Goal: Information Seeking & Learning: Find specific page/section

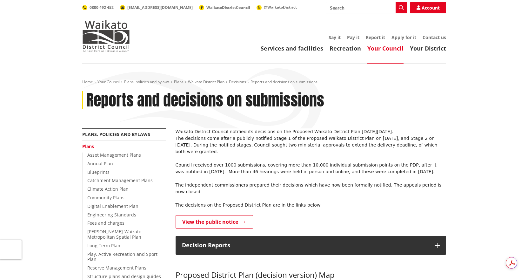
click at [239, 48] on ul "Services and facilities Recreation Your Council Your District" at bounding box center [294, 48] width 303 height 7
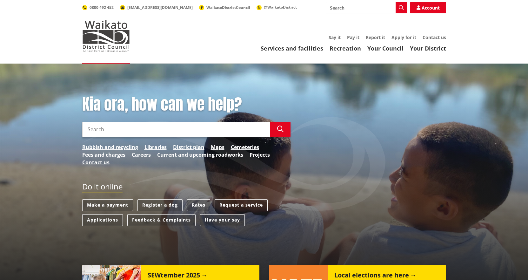
click at [348, 8] on input "Search" at bounding box center [366, 7] width 81 height 11
type input "growing"
